Goal: Check status: Check status

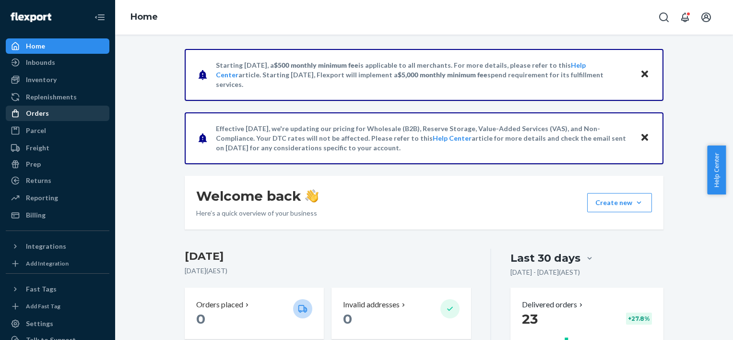
click at [51, 115] on div "Orders" at bounding box center [58, 112] width 102 height 13
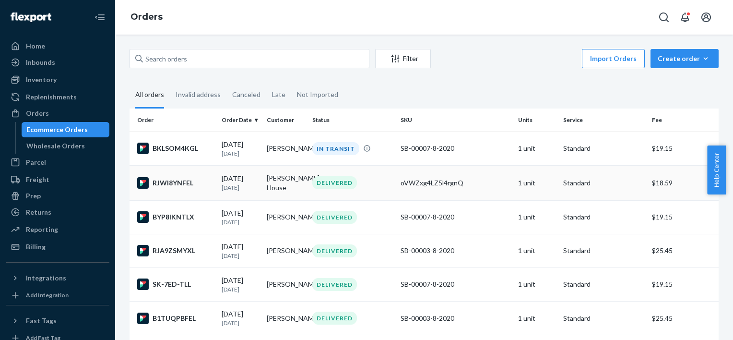
scroll to position [48, 0]
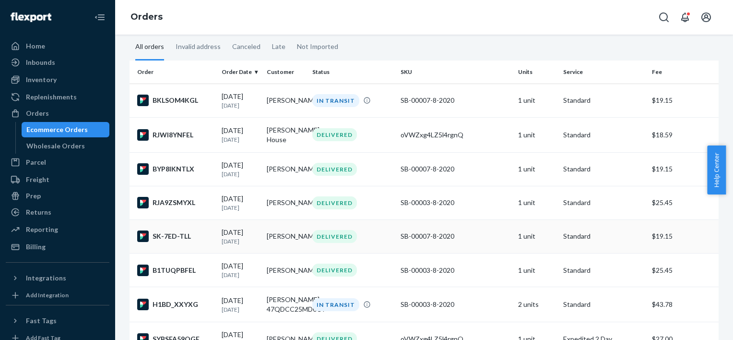
click at [282, 240] on td "[PERSON_NAME]" at bounding box center [285, 236] width 45 height 34
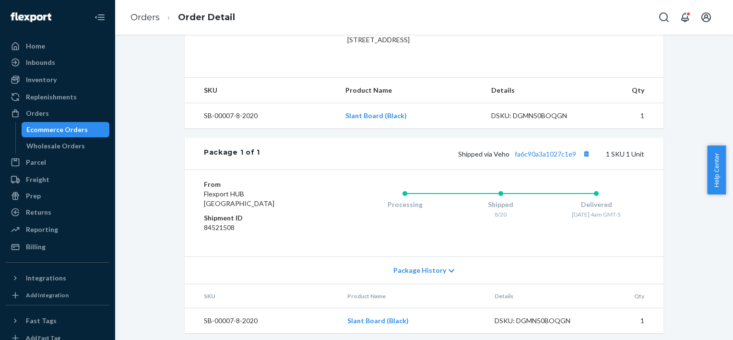
scroll to position [288, 0]
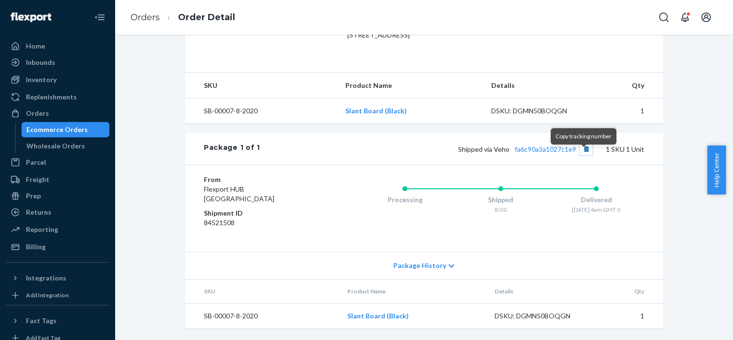
click at [582, 155] on button "Copy tracking number" at bounding box center [586, 148] width 12 height 12
drag, startPoint x: 47, startPoint y: 111, endPoint x: 102, endPoint y: 114, distance: 54.8
click at [47, 111] on div "Orders" at bounding box center [58, 112] width 102 height 13
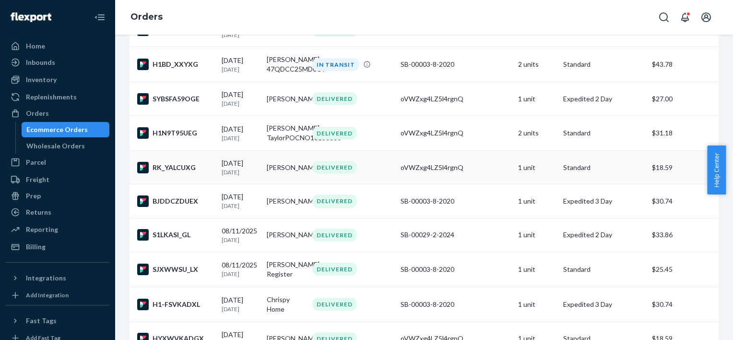
scroll to position [240, 0]
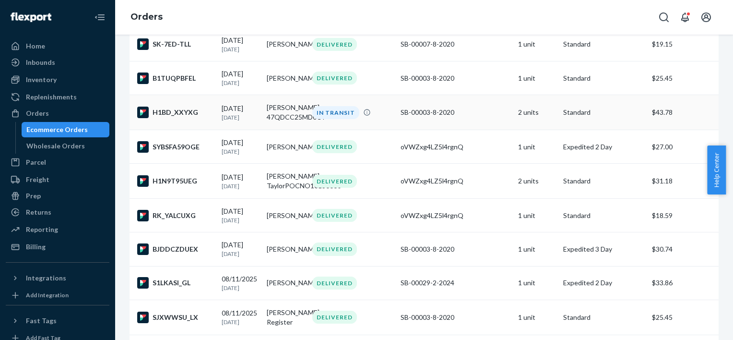
click at [278, 112] on td "[PERSON_NAME] 47QDCC25MD0CY" at bounding box center [285, 112] width 45 height 35
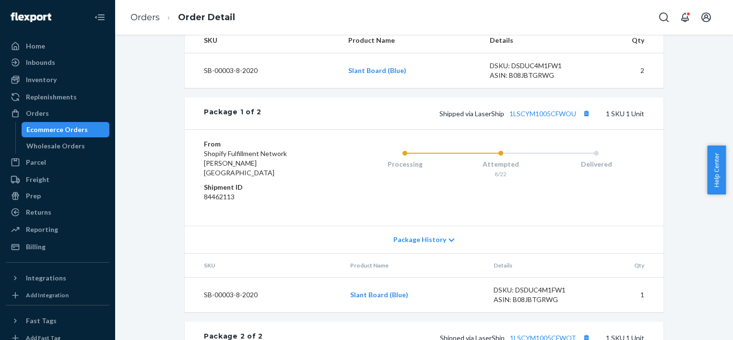
scroll to position [336, 0]
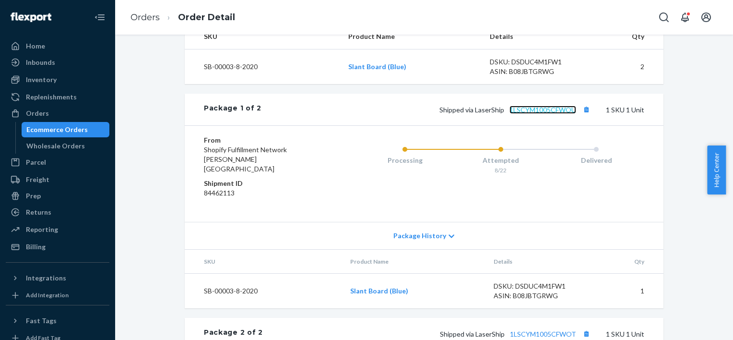
click at [538, 114] on link "1LSCYM1005CFWOU" at bounding box center [542, 110] width 67 height 8
